Goal: Obtain resource: Download file/media

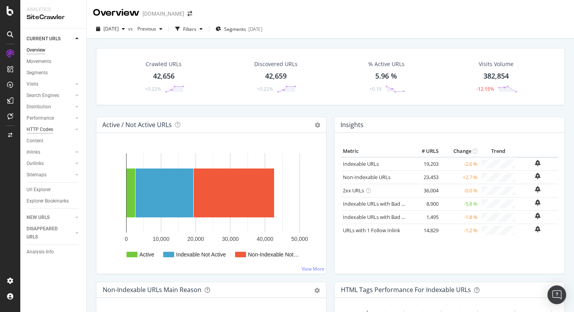
click at [44, 126] on div "HTTP Codes" at bounding box center [40, 129] width 27 height 8
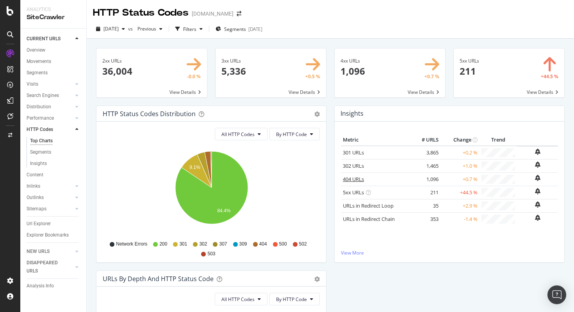
click at [354, 178] on link "404 URLs" at bounding box center [353, 178] width 21 height 7
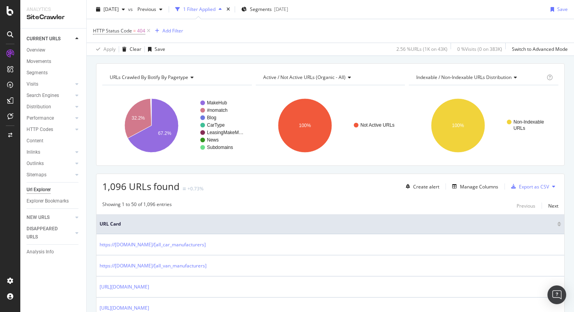
scroll to position [35, 0]
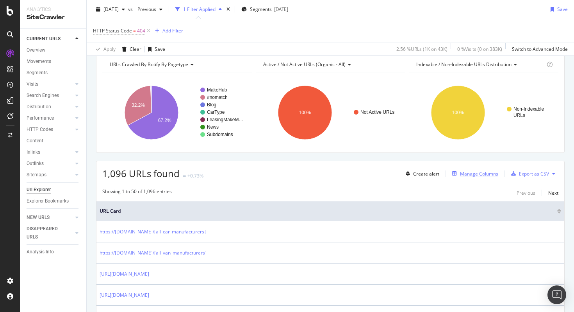
click at [486, 175] on div "Manage Columns" at bounding box center [479, 173] width 38 height 7
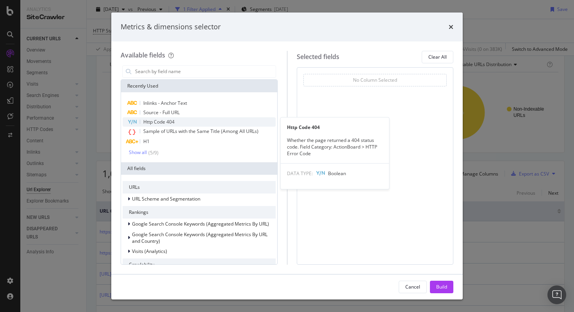
click at [147, 122] on span "Http Code 404" at bounding box center [158, 121] width 31 height 7
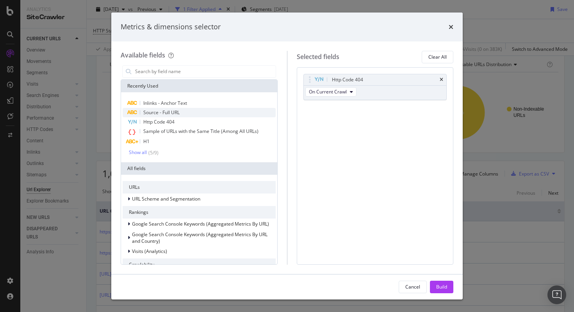
click at [152, 114] on span "Source - Full URL" at bounding box center [161, 112] width 36 height 7
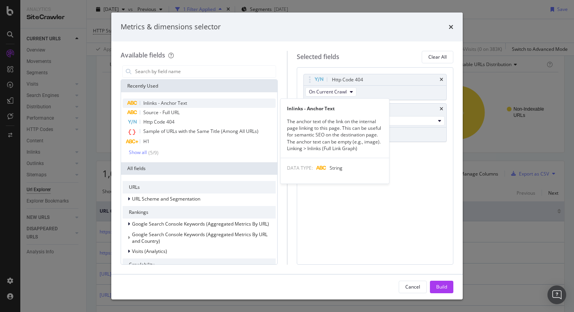
click at [154, 102] on span "Inlinks - Anchor Text" at bounding box center [165, 103] width 44 height 7
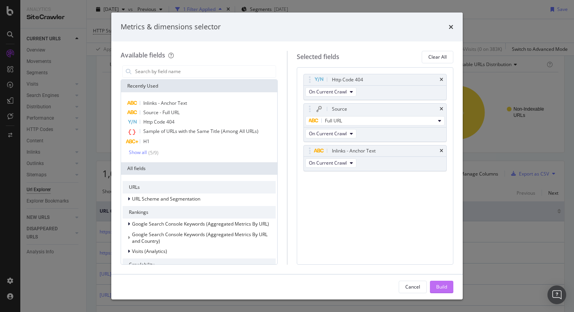
click at [441, 284] on div "Build" at bounding box center [441, 286] width 11 height 7
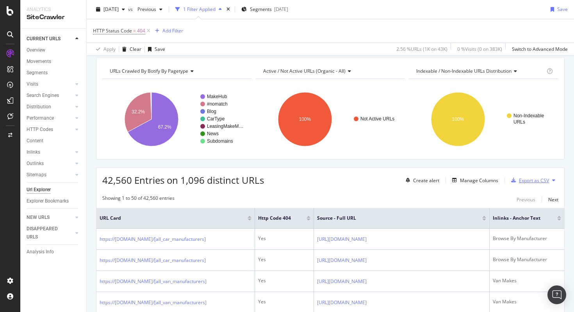
click at [527, 182] on div "Export as CSV" at bounding box center [534, 180] width 30 height 7
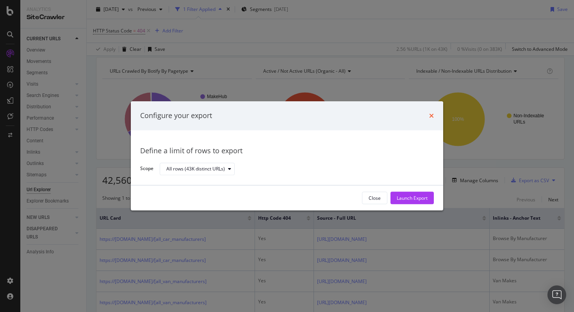
click at [431, 113] on icon "times" at bounding box center [431, 115] width 5 height 6
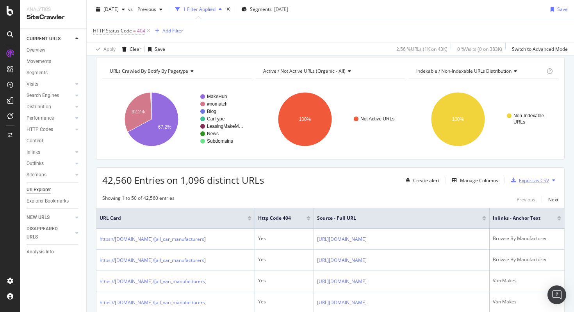
click at [530, 182] on div "Export as CSV" at bounding box center [534, 180] width 30 height 7
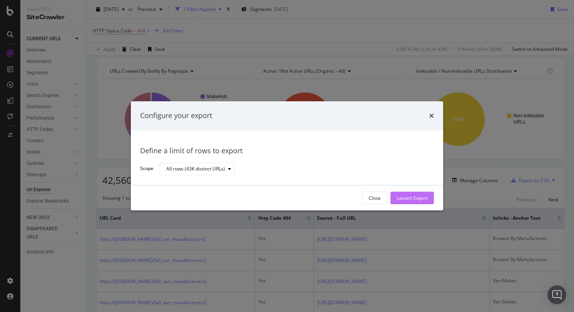
click at [414, 197] on div "Launch Export" at bounding box center [412, 197] width 31 height 7
